Goal: Task Accomplishment & Management: Manage account settings

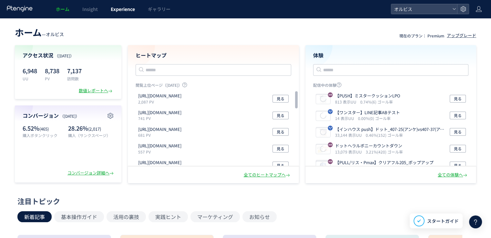
click at [127, 10] on span "Experience" at bounding box center [123, 9] width 24 height 6
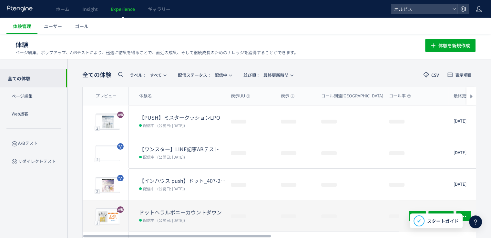
click at [175, 209] on dt "ドットヘラルボニーカウントダウン" at bounding box center [182, 212] width 86 height 7
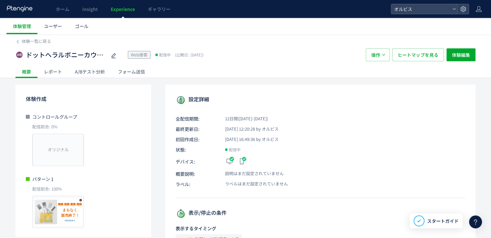
click at [107, 67] on div "A/Bテスト分析" at bounding box center [89, 71] width 43 height 13
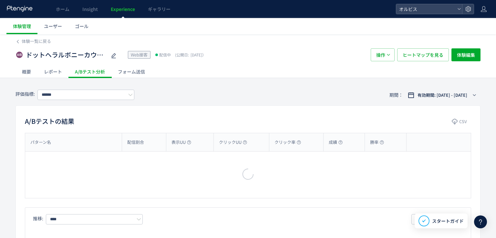
type input "**"
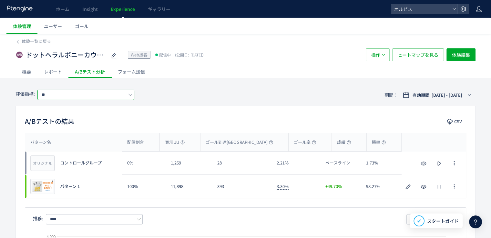
click at [102, 97] on input "**" at bounding box center [85, 95] width 97 height 10
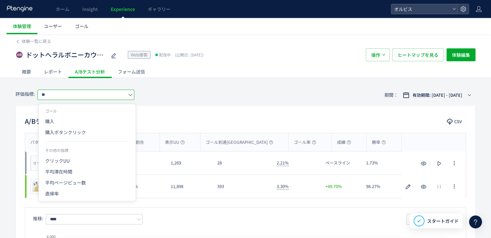
click at [182, 88] on div "評価指標: ** 期間： 有効期間: [DATE] - [DATE]" at bounding box center [245, 95] width 460 height 21
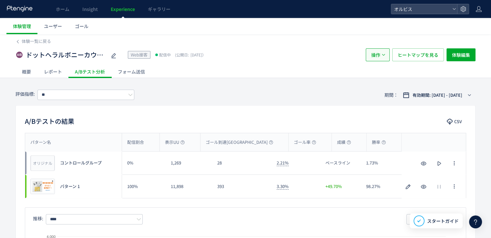
click at [386, 57] on button "操作" at bounding box center [378, 54] width 24 height 13
click at [379, 74] on li "停止" at bounding box center [378, 75] width 22 height 12
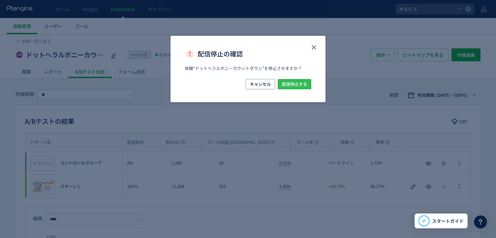
click at [287, 87] on span "配信停止する" at bounding box center [294, 84] width 25 height 10
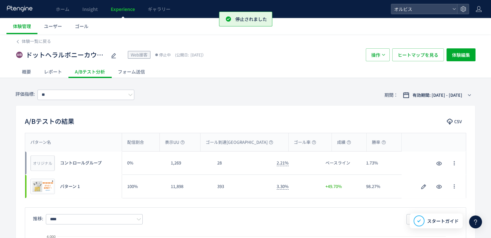
click at [33, 45] on div "ドットヘラルボニーカウントダウン Web接客 停止中 (公開日: [DATE]） 操作 ヒートマップを見る 体験編集" at bounding box center [245, 55] width 460 height 21
click at [32, 40] on span "体験一覧に戻る" at bounding box center [36, 41] width 29 height 6
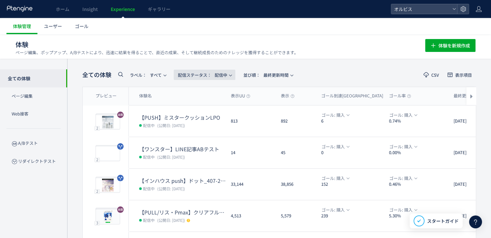
click at [185, 73] on span "配信ステータス​：" at bounding box center [195, 75] width 34 height 6
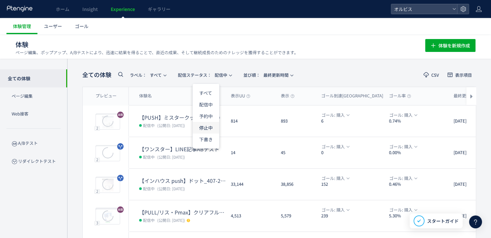
click at [208, 132] on li "停止中" at bounding box center [206, 128] width 26 height 12
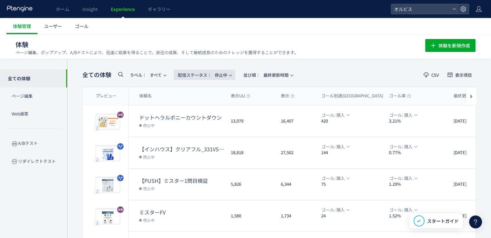
click at [193, 78] on span "配信ステータス​： 停止中" at bounding box center [202, 75] width 49 height 11
click at [92, 7] on span "Insight" at bounding box center [89, 9] width 15 height 6
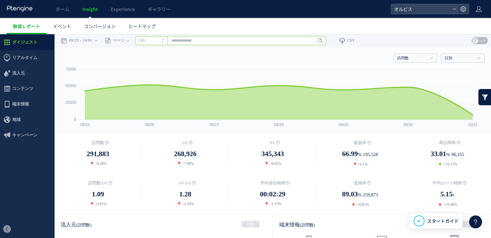
click at [199, 40] on input "text" at bounding box center [230, 40] width 190 height 9
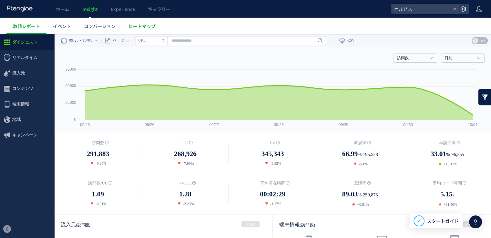
click at [129, 26] on span "ヒートマップ" at bounding box center [141, 26] width 27 height 6
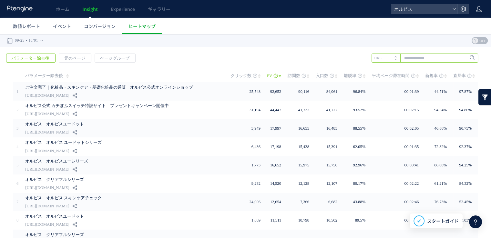
click at [410, 60] on input "text" at bounding box center [424, 58] width 106 height 9
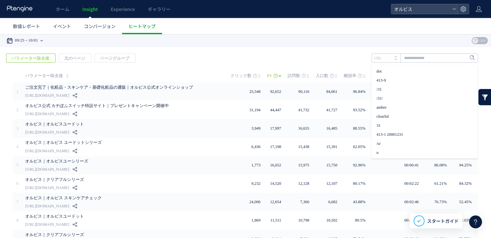
click at [30, 40] on div "09/25 10/01" at bounding box center [26, 40] width 41 height 13
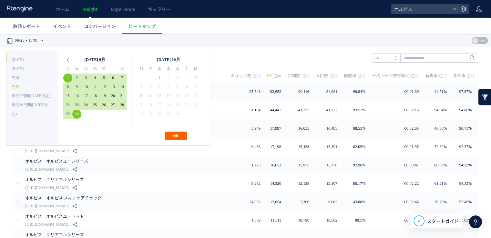
click at [166, 139] on button "OK" at bounding box center [176, 136] width 22 height 8
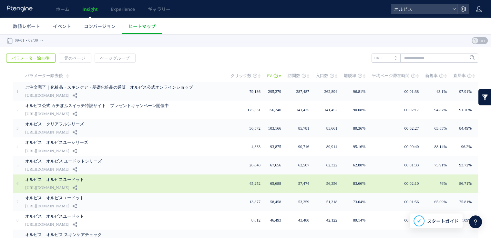
click at [69, 185] on link "[URL][DOMAIN_NAME]" at bounding box center [47, 188] width 44 height 8
